Goal: Task Accomplishment & Management: Use online tool/utility

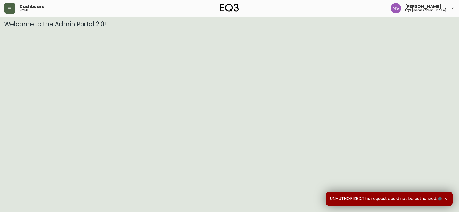
click at [14, 9] on button "button" at bounding box center [9, 8] width 11 height 11
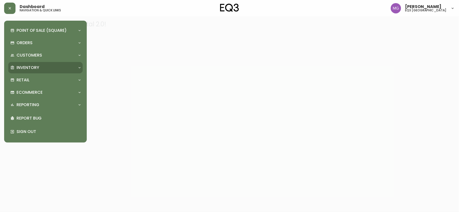
click at [20, 72] on div "Inventory" at bounding box center [45, 67] width 74 height 11
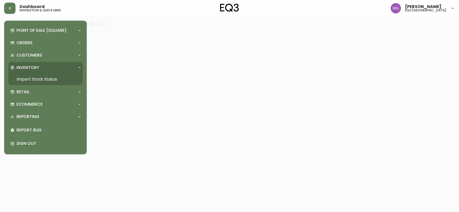
click at [25, 78] on link "Import Stock Status" at bounding box center [45, 79] width 74 height 12
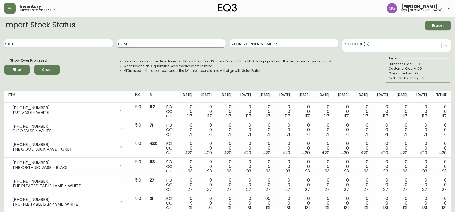
click at [138, 45] on input "Item" at bounding box center [171, 43] width 109 height 8
type input "[PERSON_NAME]"
click at [4, 65] on button "Filter" at bounding box center [17, 70] width 26 height 10
